Goal: Information Seeking & Learning: Find specific page/section

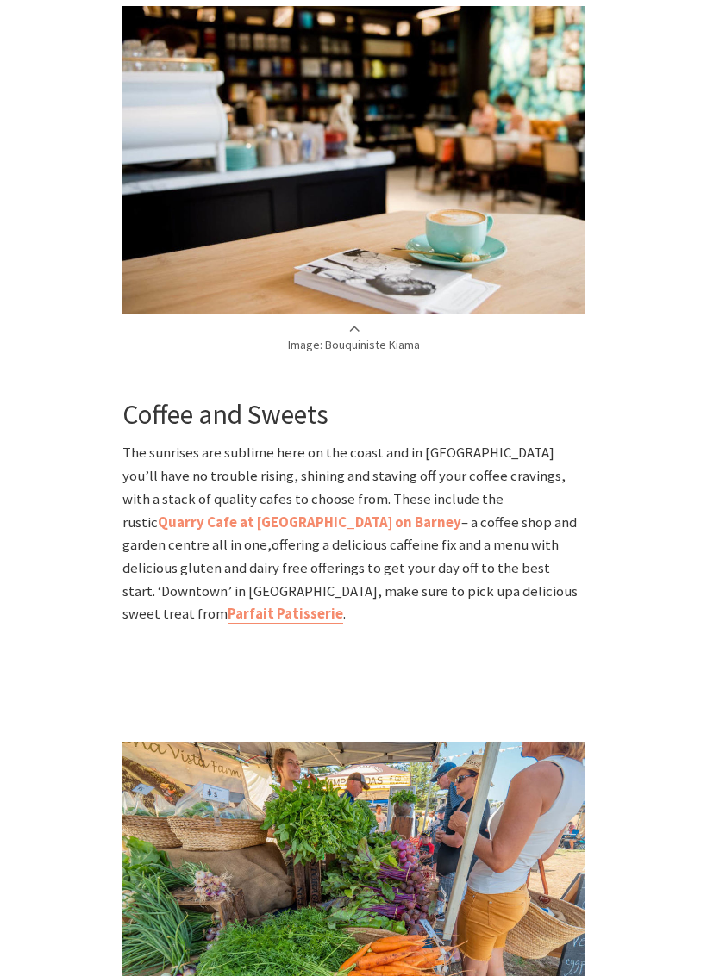
scroll to position [1025, 0]
click at [461, 514] on strong "Quarry Cafe at Burnetts on Barney" at bounding box center [309, 523] width 303 height 18
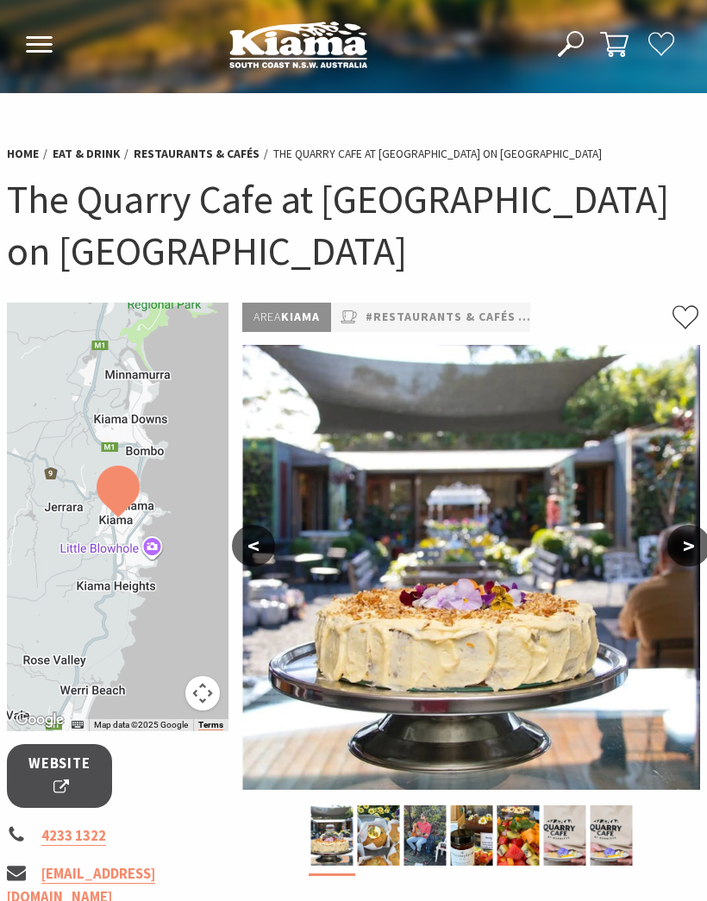
click at [139, 539] on div at bounding box center [117, 516] width 221 height 428
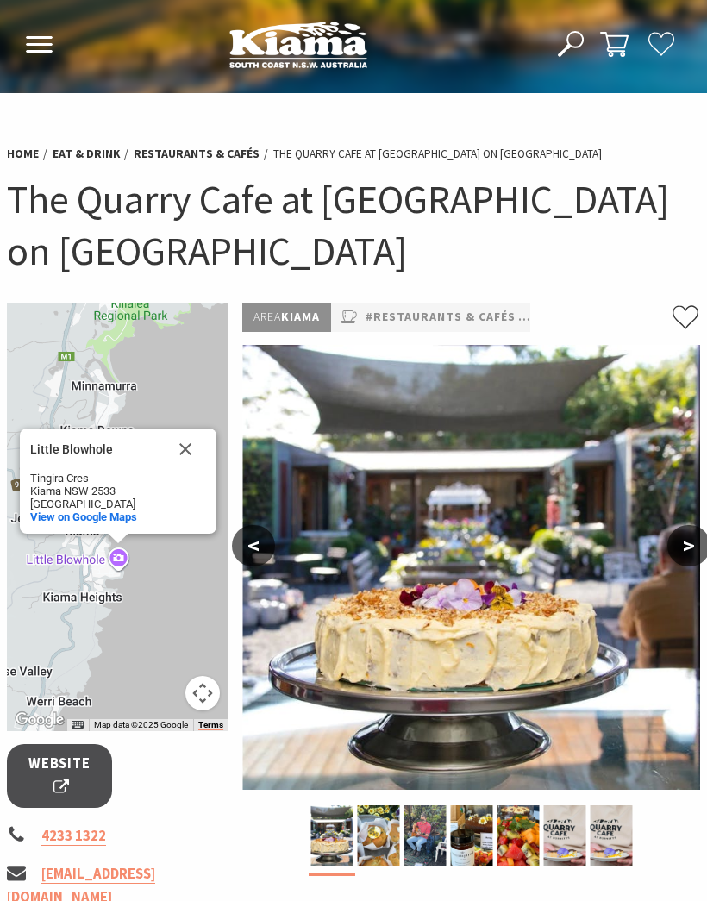
click at [193, 440] on button "Close" at bounding box center [185, 448] width 41 height 41
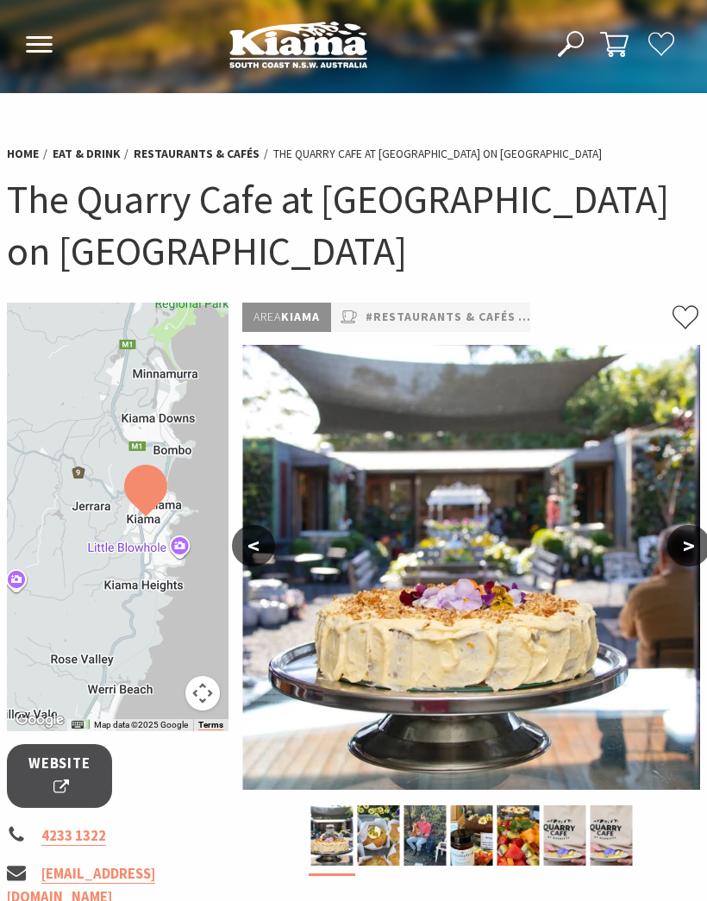
click at [213, 684] on button "Map camera controls" at bounding box center [202, 693] width 34 height 34
click at [167, 607] on button "Zoom in" at bounding box center [159, 606] width 34 height 34
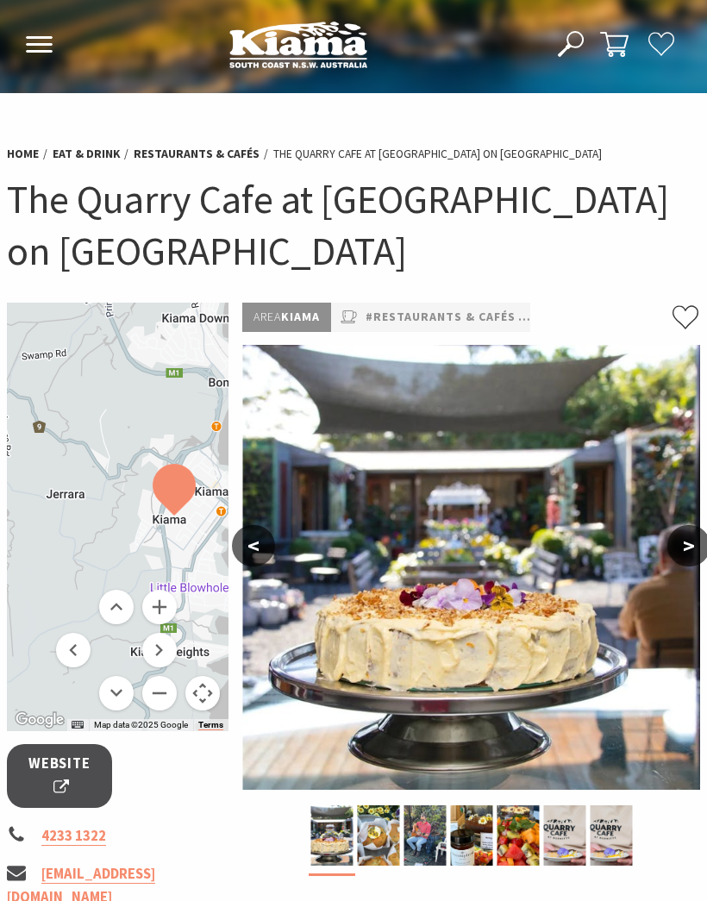
click at [169, 607] on button "Zoom in" at bounding box center [159, 606] width 34 height 34
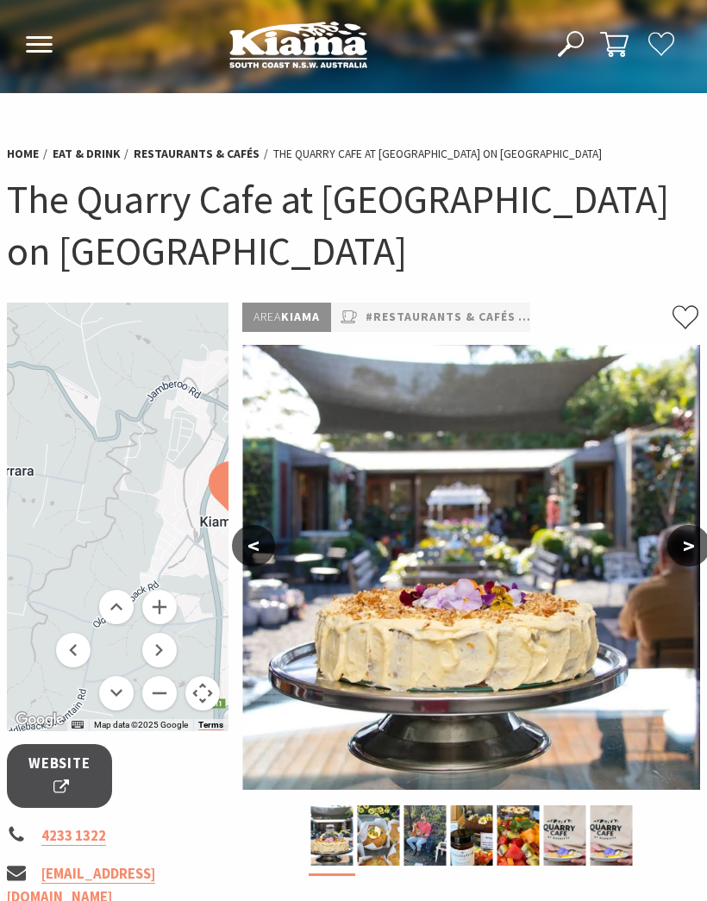
scroll to position [0, 3]
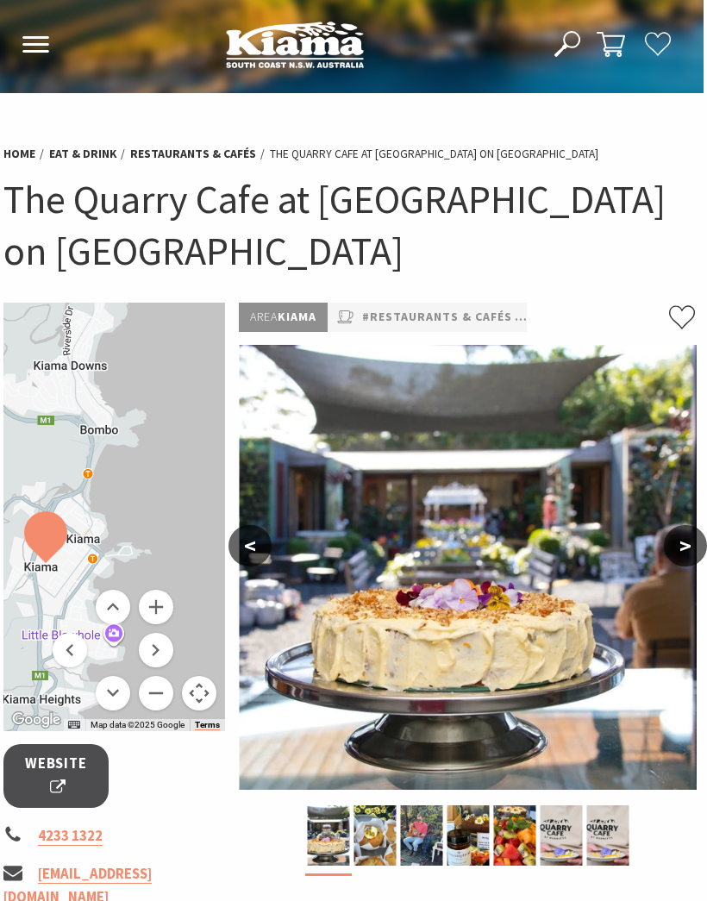
click at [160, 608] on button "Zoom in" at bounding box center [156, 606] width 34 height 34
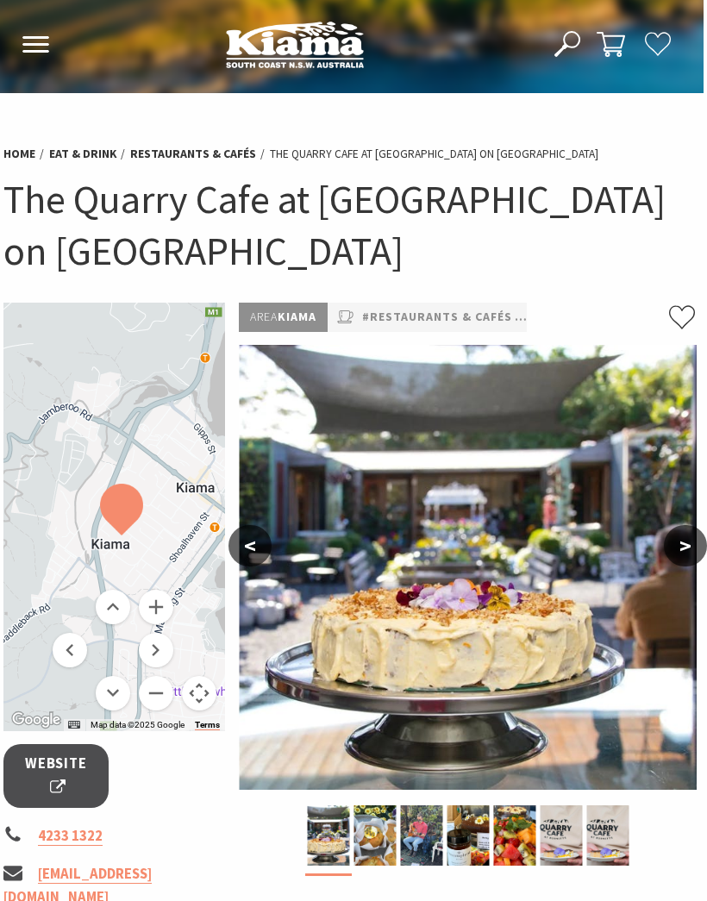
click at [165, 605] on button "Zoom in" at bounding box center [156, 606] width 34 height 34
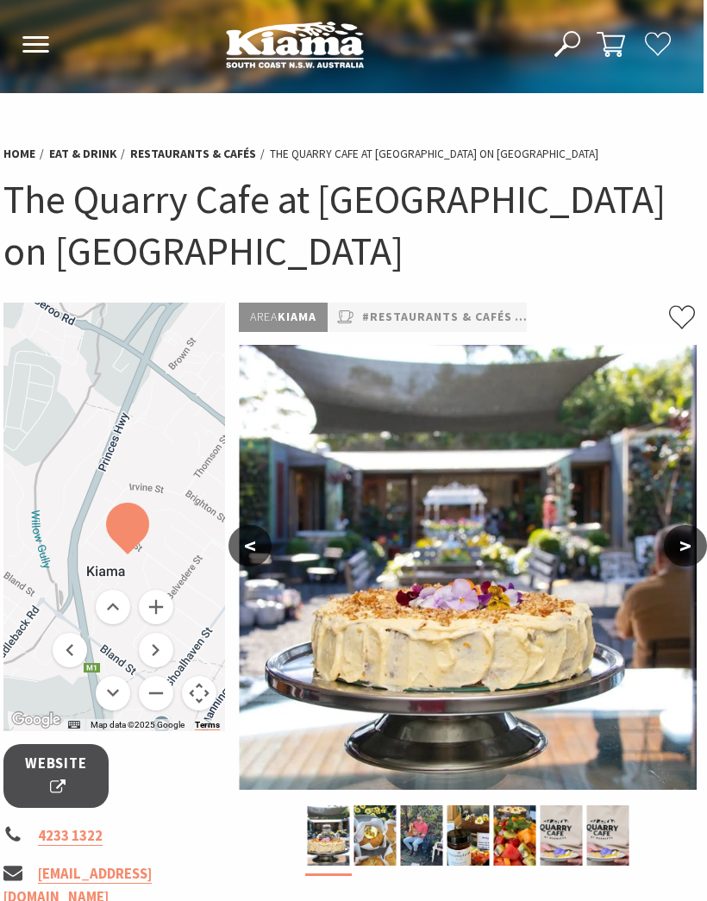
click at [169, 609] on button "Zoom in" at bounding box center [156, 606] width 34 height 34
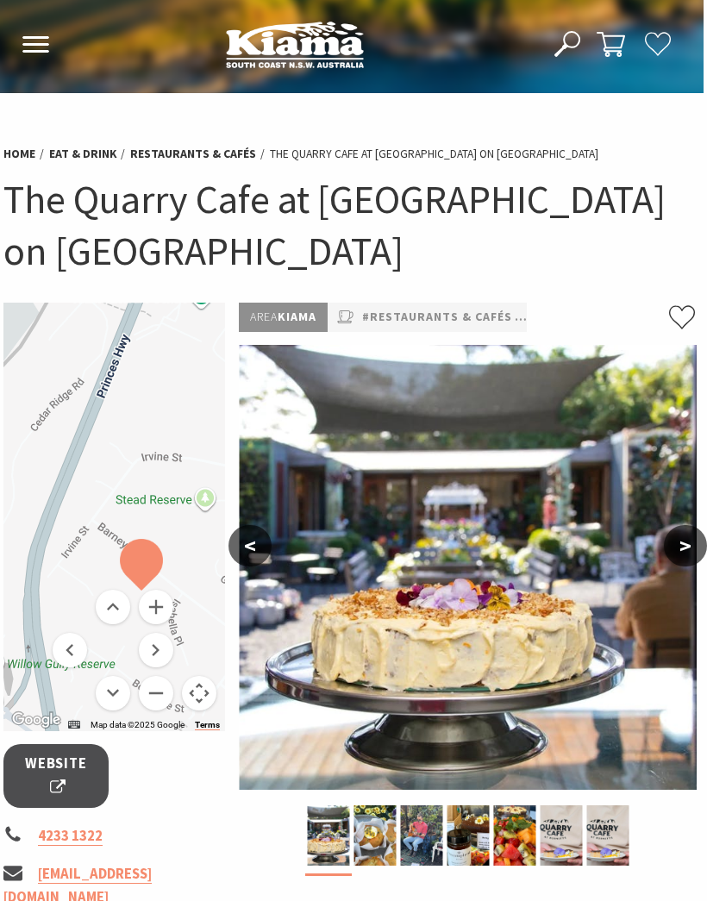
click at [163, 613] on button "Zoom in" at bounding box center [156, 606] width 34 height 34
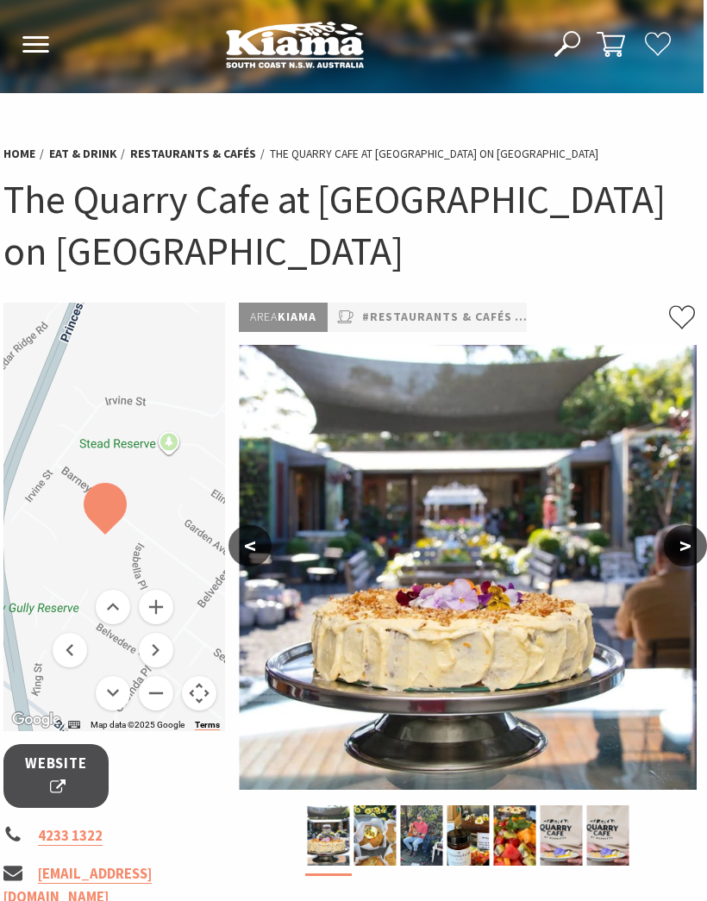
click at [215, 587] on div at bounding box center [113, 516] width 221 height 428
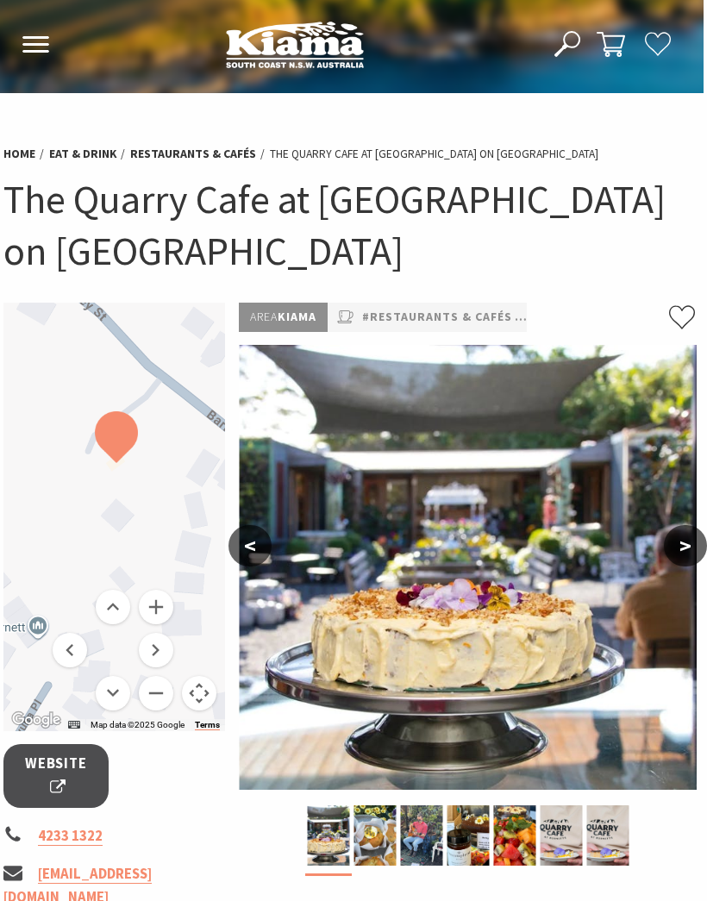
click at [434, 315] on link "#Restaurants & Cafés" at bounding box center [437, 317] width 150 height 20
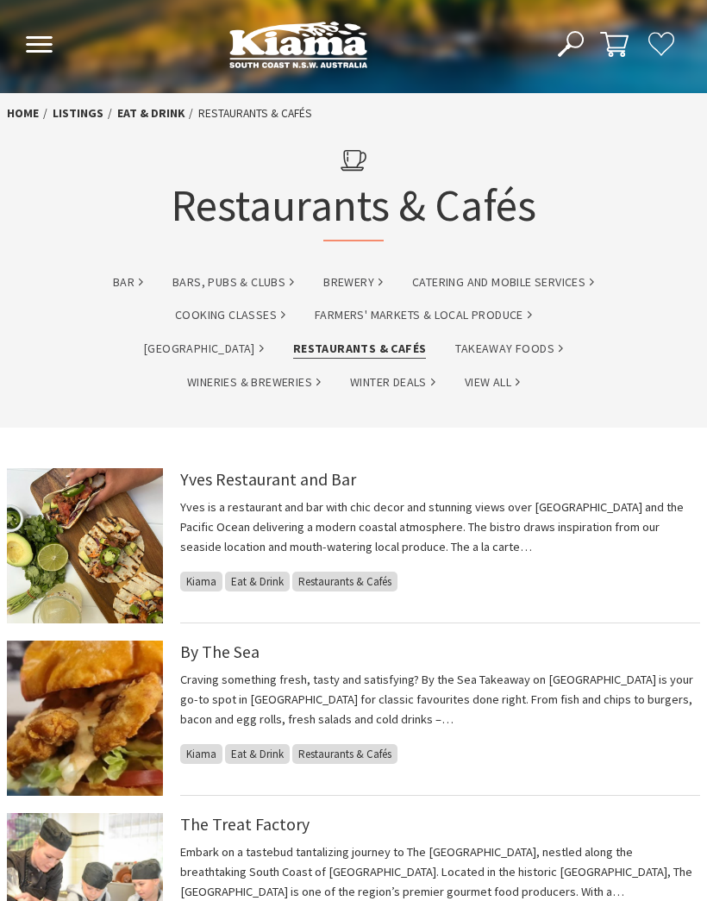
click at [143, 107] on link "Eat & Drink" at bounding box center [150, 113] width 67 height 16
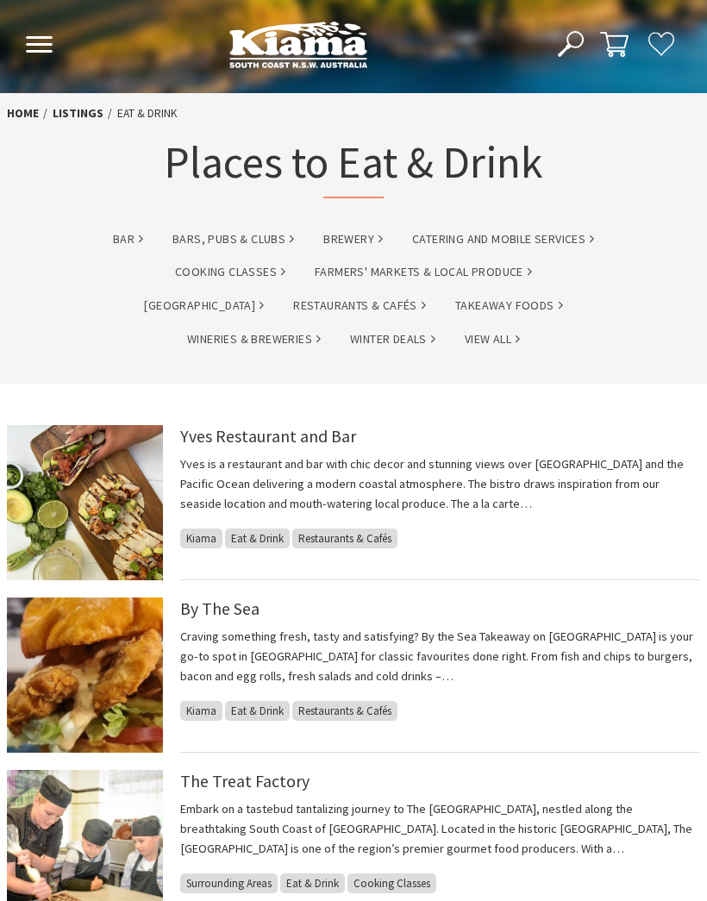
click at [74, 113] on link "listings" at bounding box center [78, 113] width 51 height 16
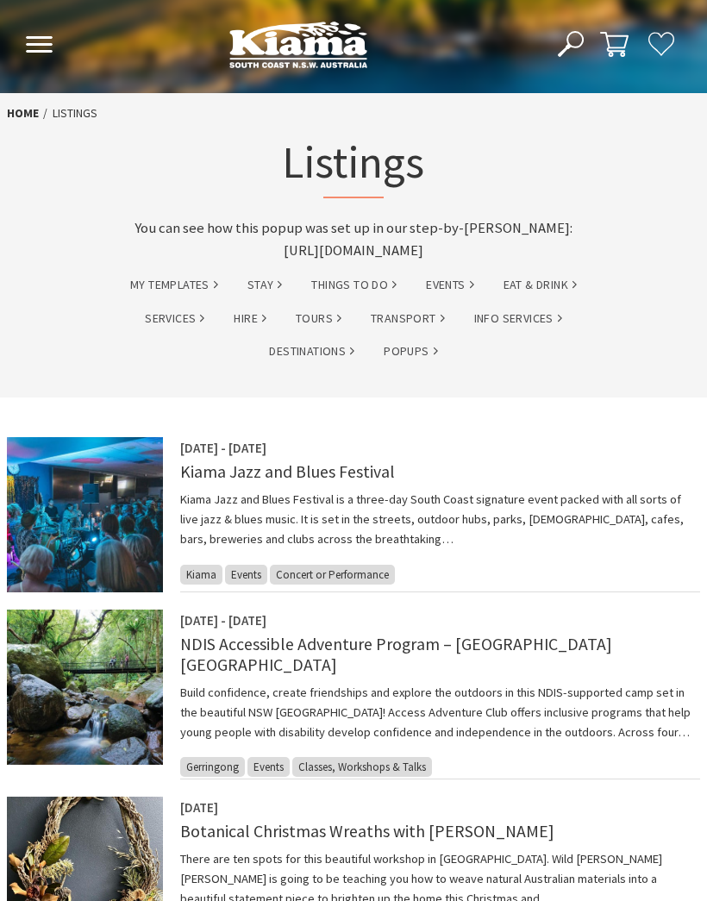
click at [23, 112] on link "Home" at bounding box center [23, 113] width 32 height 16
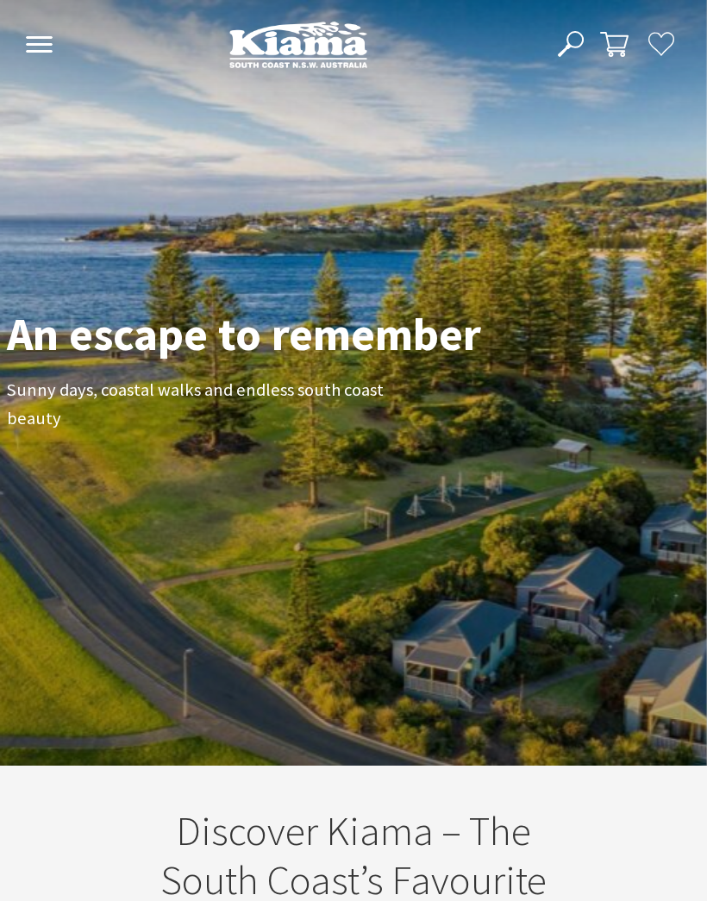
click at [564, 41] on icon at bounding box center [571, 44] width 26 height 26
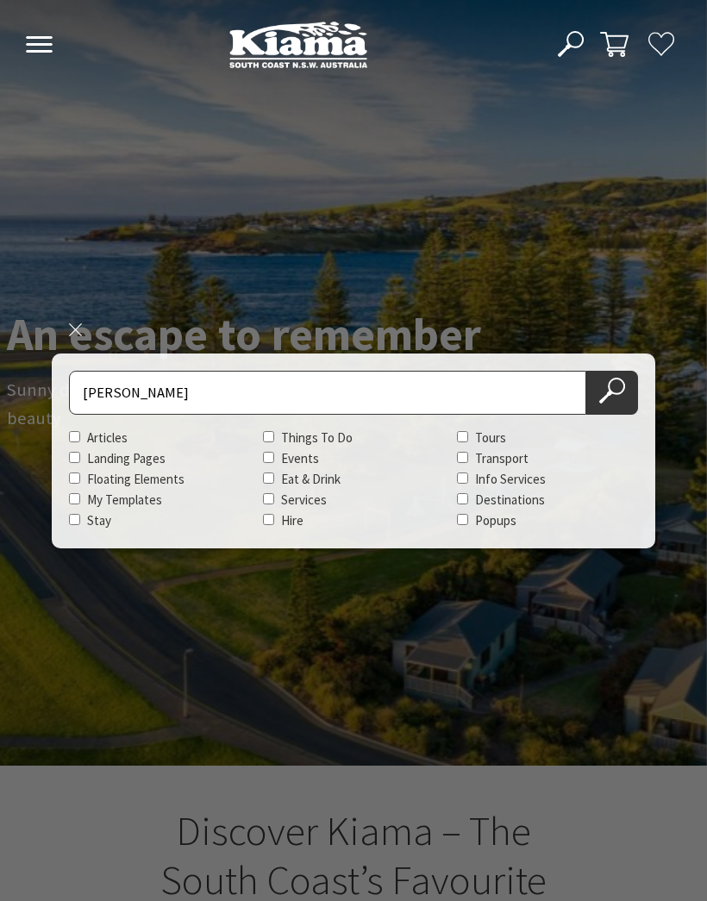
type input "[PERSON_NAME]"
click at [612, 392] on button "Search Now" at bounding box center [612, 393] width 52 height 44
